Goal: Information Seeking & Learning: Learn about a topic

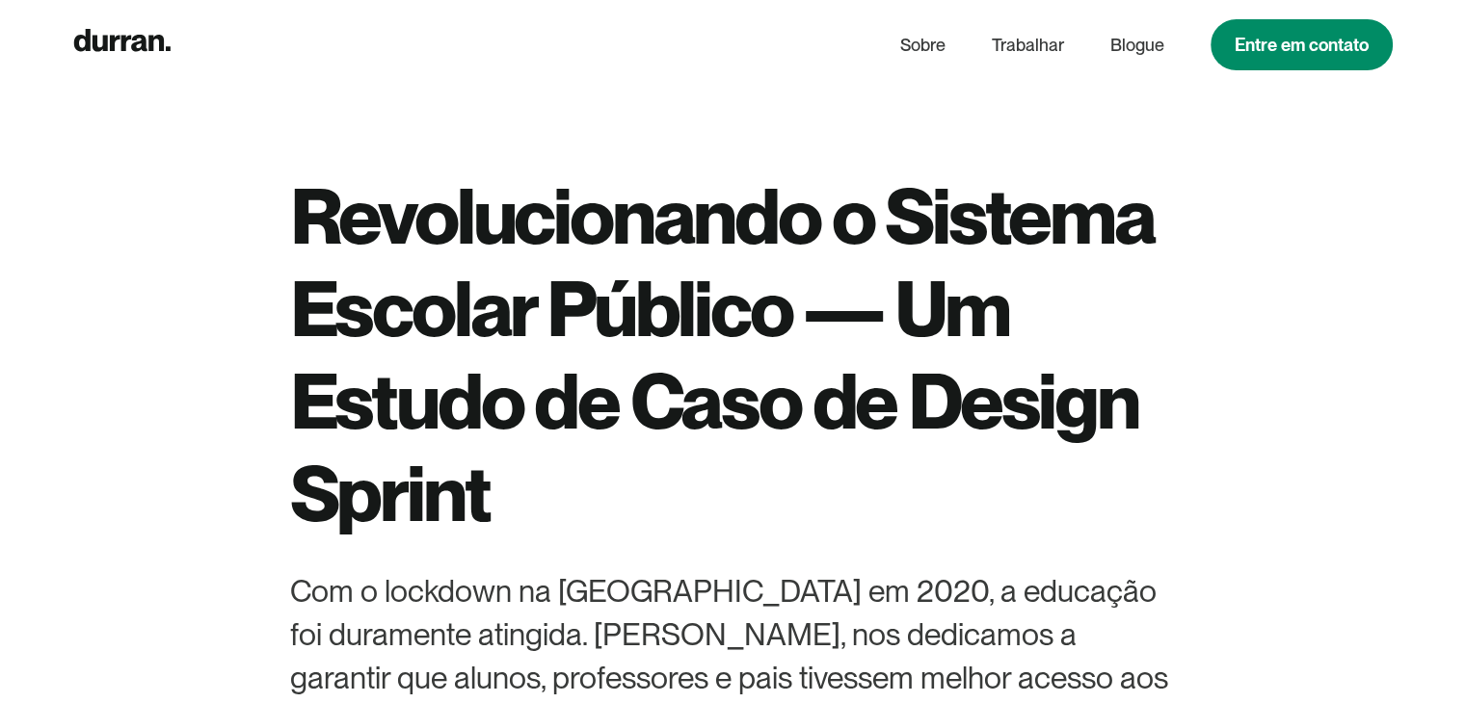
click at [714, 296] on font "Revolucionando o Sistema Escolar Público — Um Estudo de Caso de Design Sprint" at bounding box center [722, 355] width 864 height 370
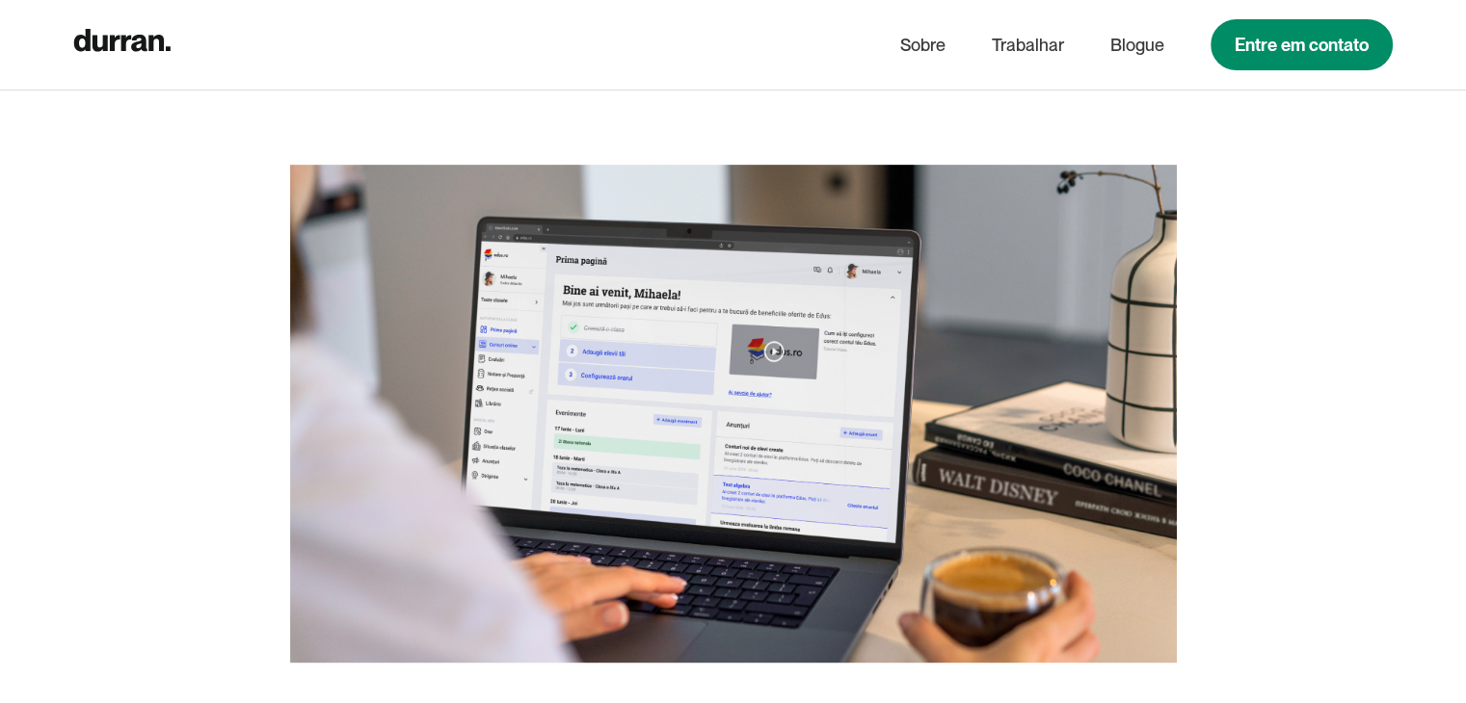
scroll to position [908, 0]
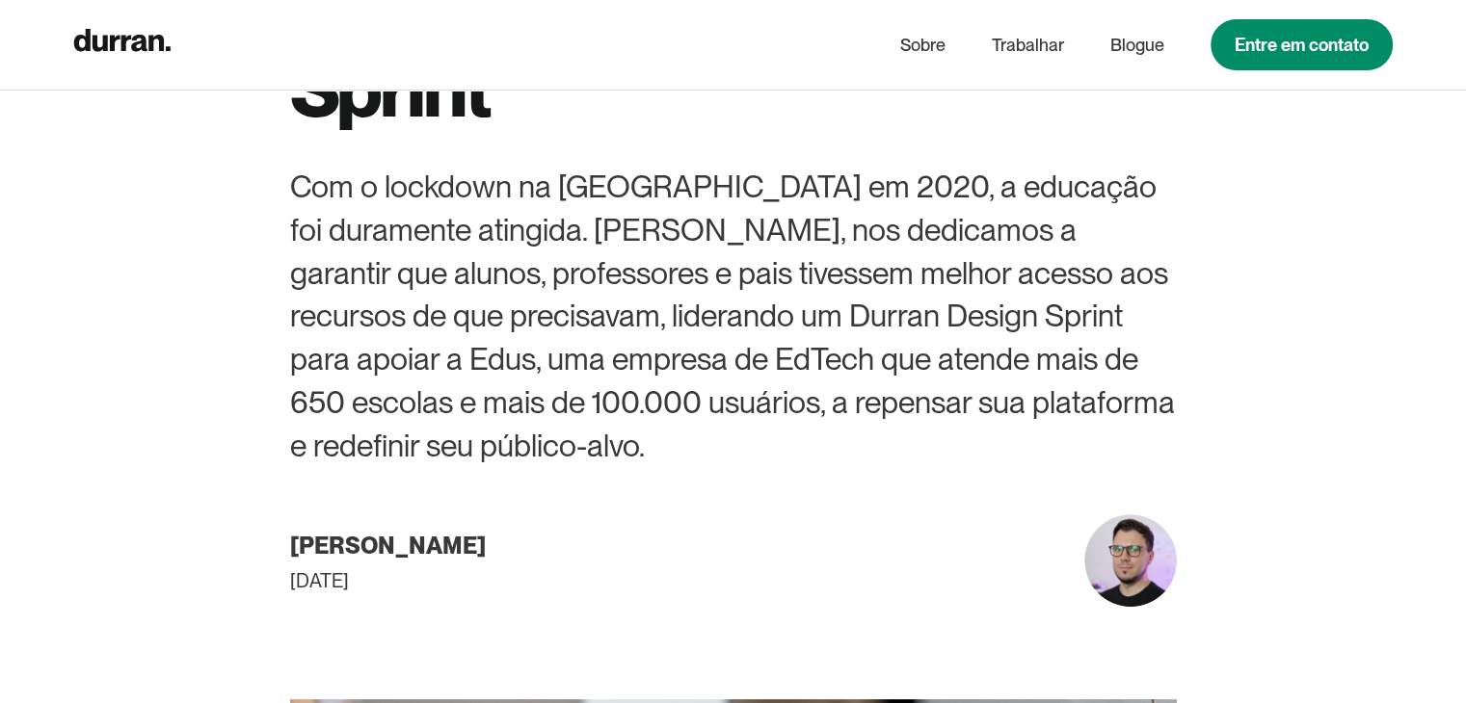
scroll to position [0, 0]
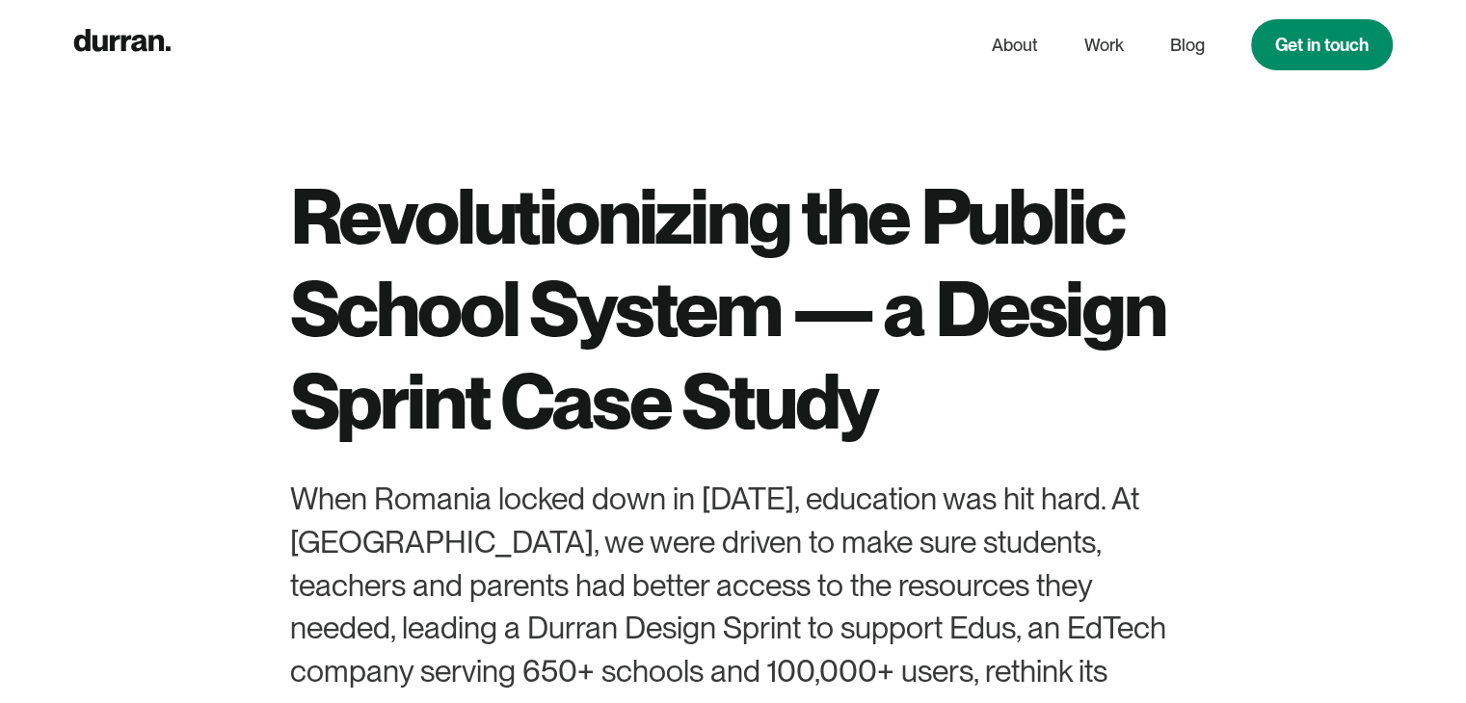
click at [547, 228] on h1 "Revolutionizing the Public School System — a Design Sprint Case Study" at bounding box center [733, 309] width 887 height 278
click at [307, 196] on h1 "Revolutionizing the Public School System — a Design Sprint Case Study" at bounding box center [733, 309] width 887 height 278
click at [149, 42] on icon "home" at bounding box center [122, 40] width 96 height 22
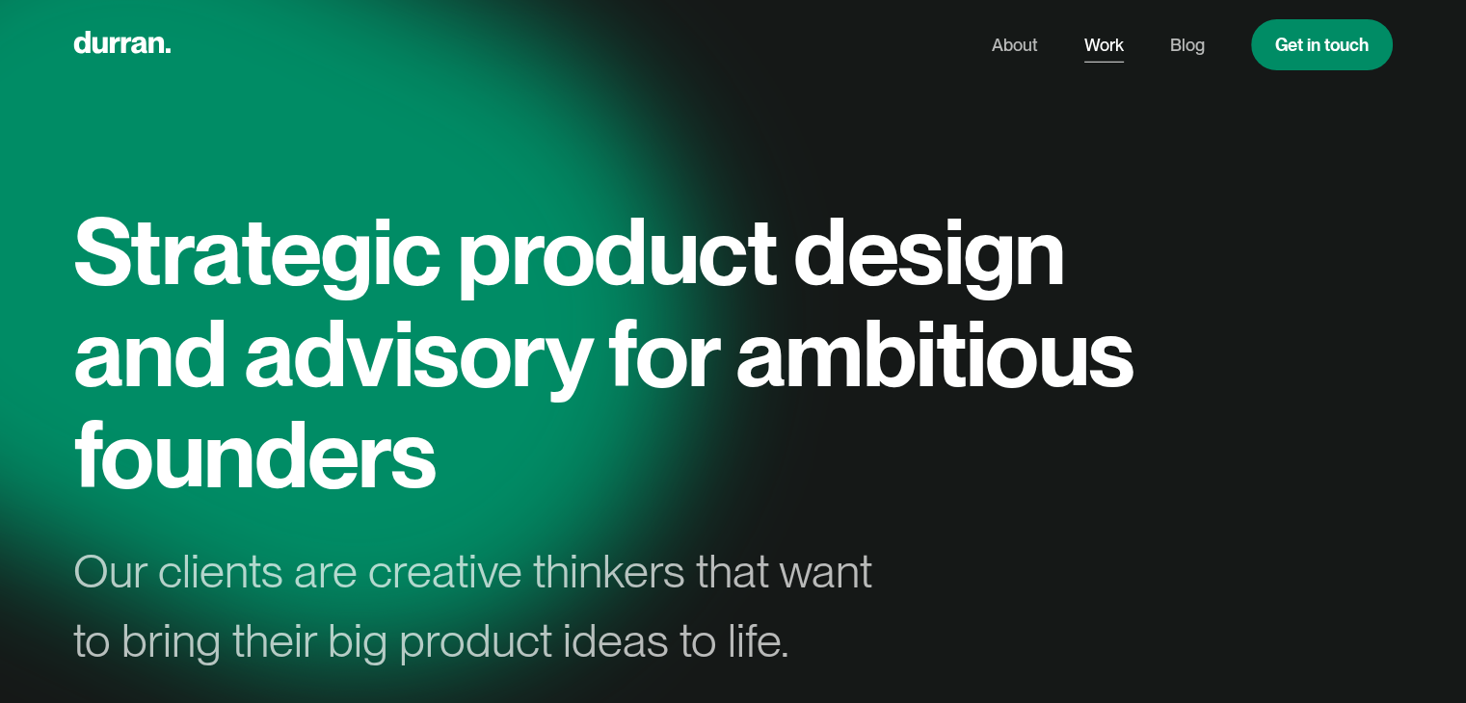
click at [1103, 58] on link "Work" at bounding box center [1104, 45] width 40 height 37
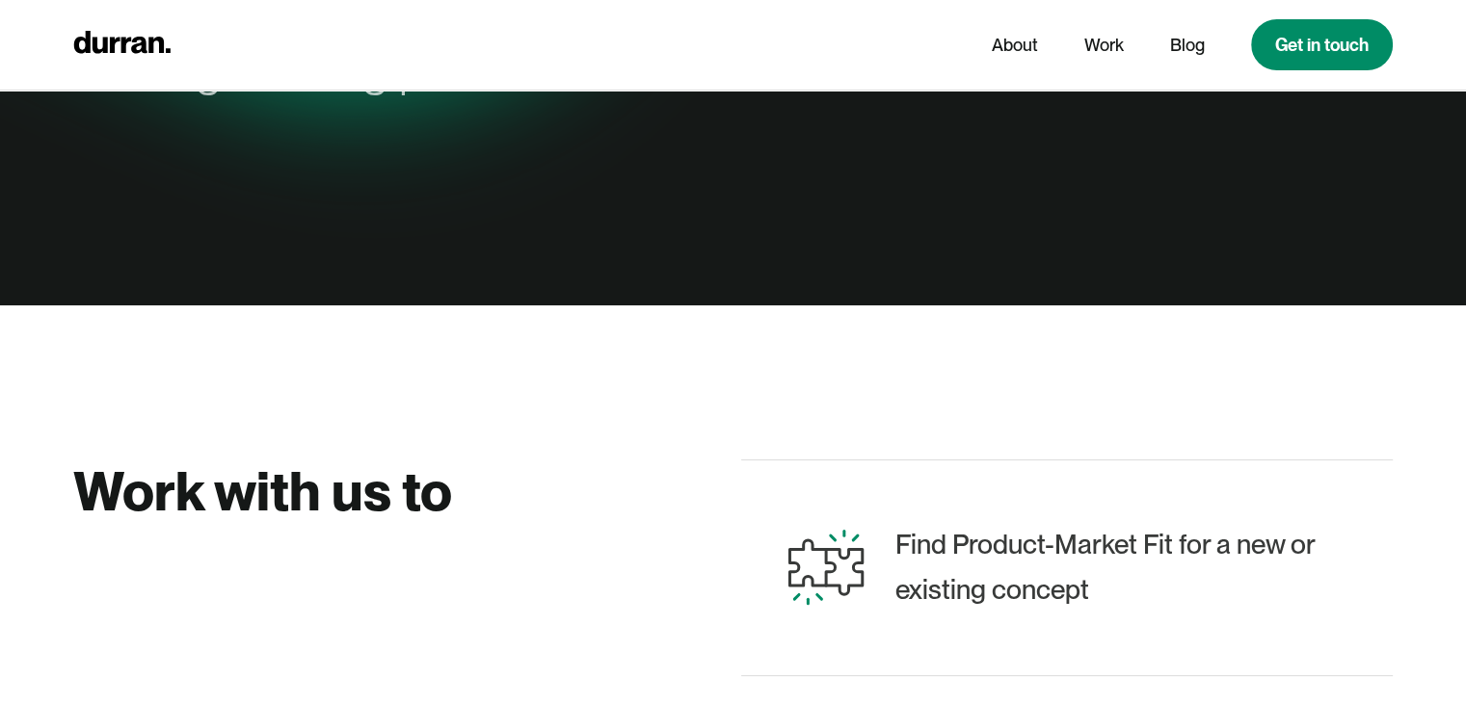
scroll to position [561, 0]
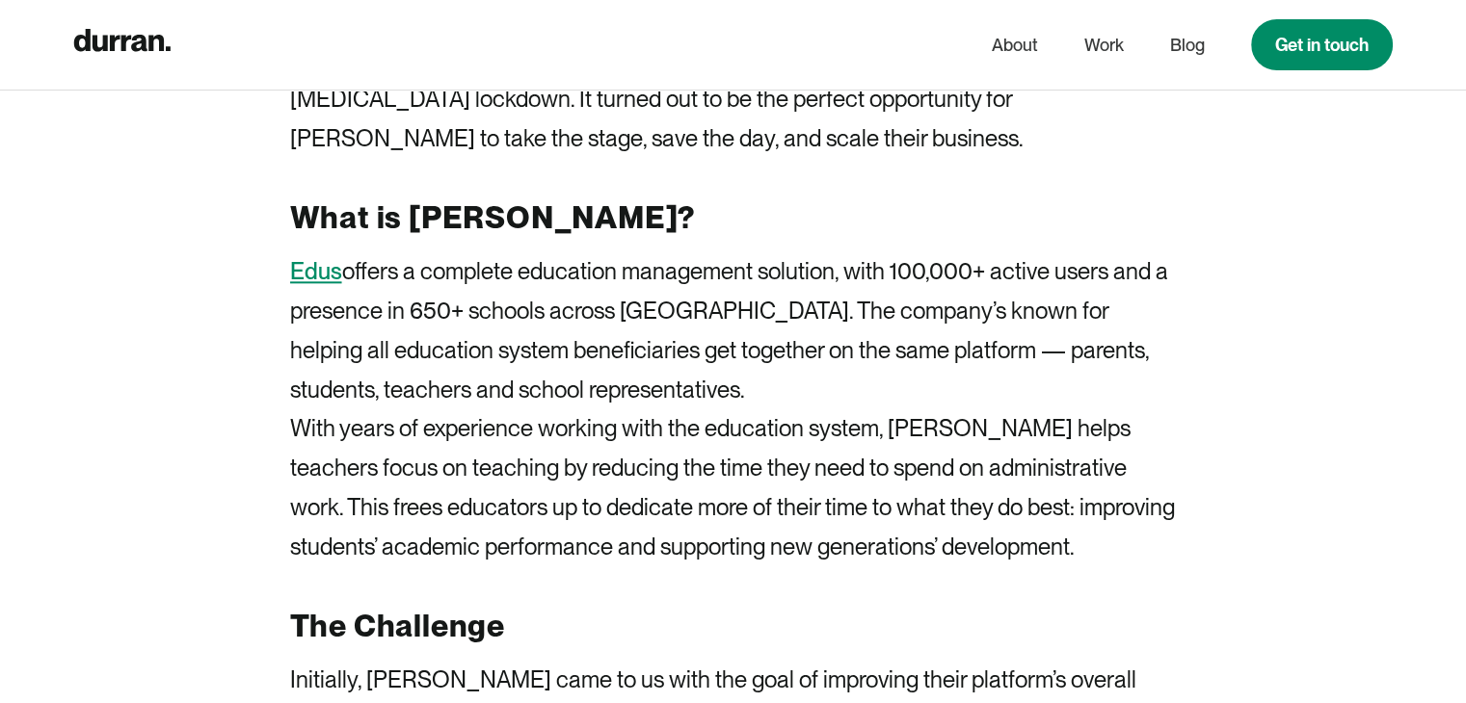
scroll to position [2257, 0]
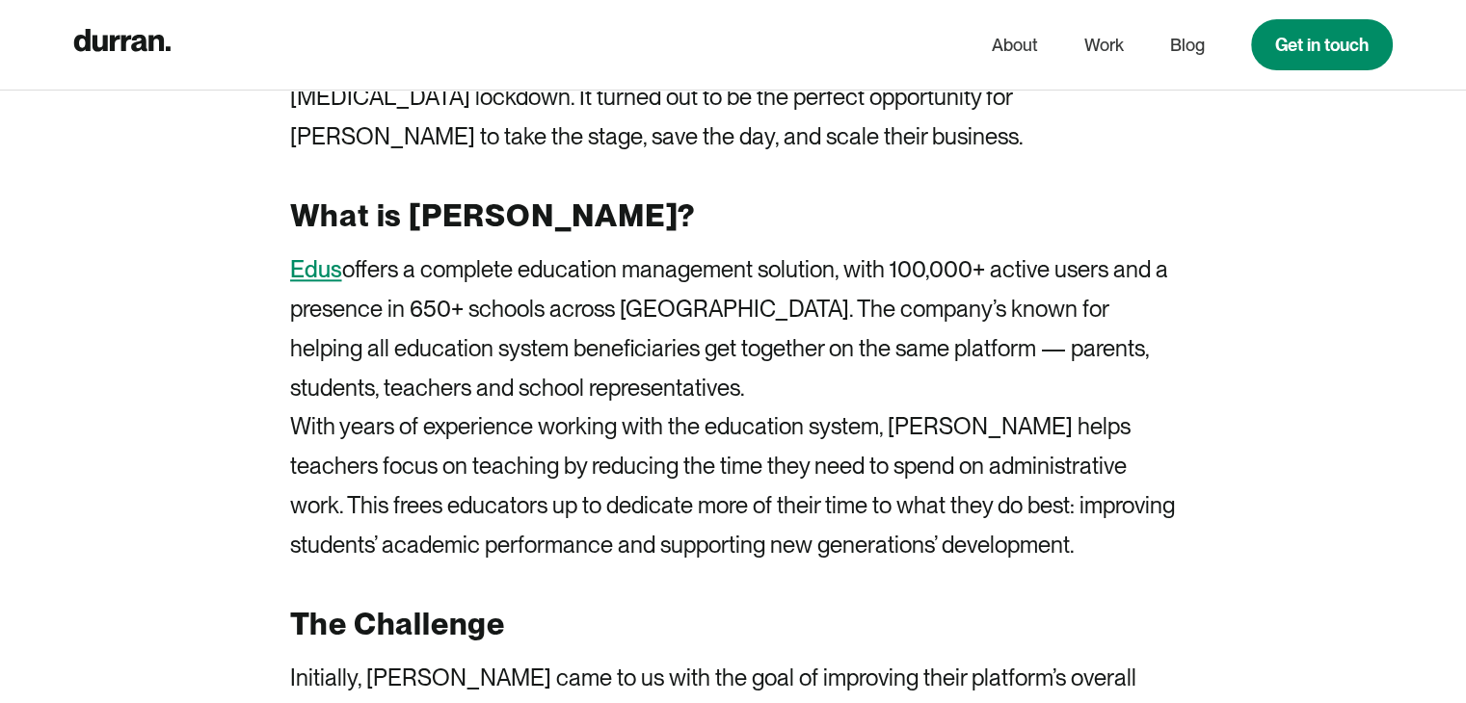
click at [329, 278] on link "Edus" at bounding box center [316, 269] width 52 height 28
